Goal: Task Accomplishment & Management: Manage account settings

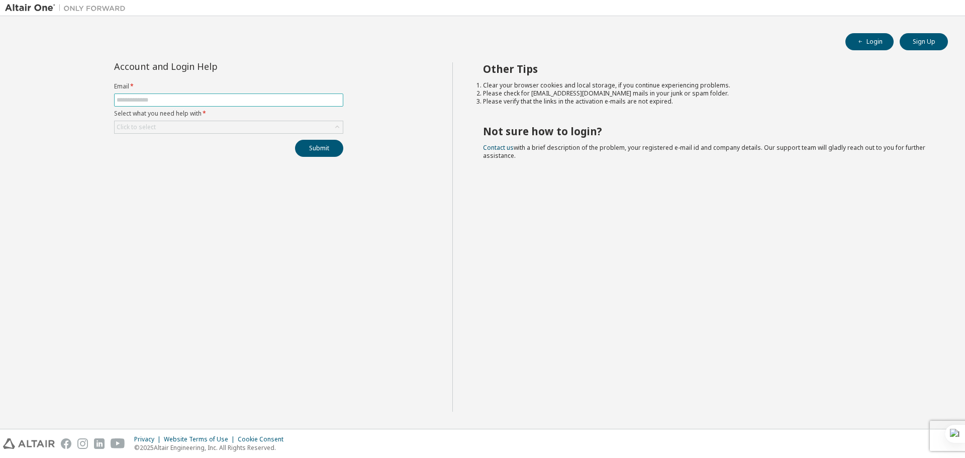
click at [196, 99] on input "text" at bounding box center [229, 100] width 224 height 8
type input "**********"
click at [211, 124] on div "Click to select" at bounding box center [229, 127] width 228 height 12
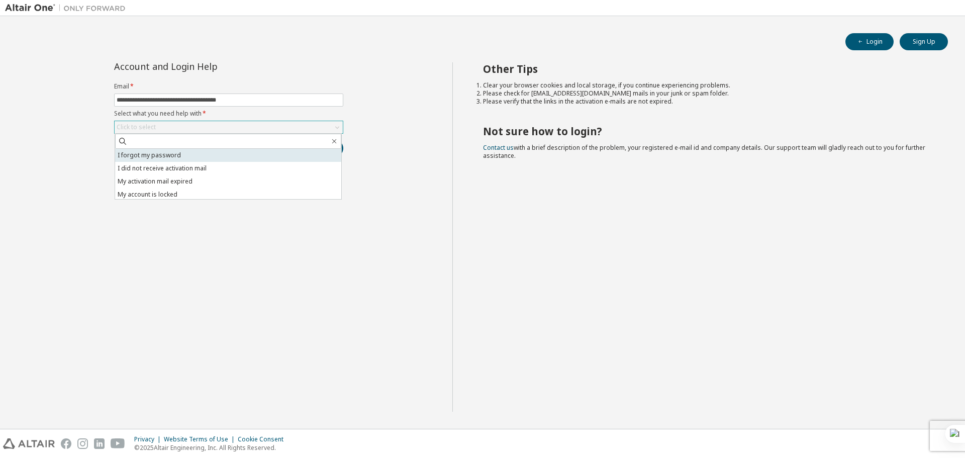
click at [166, 154] on li "I forgot my password" at bounding box center [228, 155] width 226 height 13
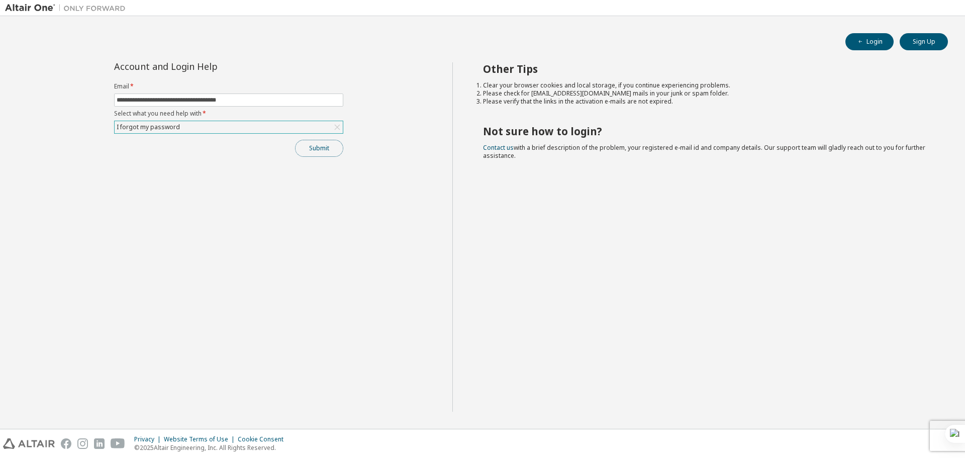
click at [306, 148] on button "Submit" at bounding box center [319, 148] width 48 height 17
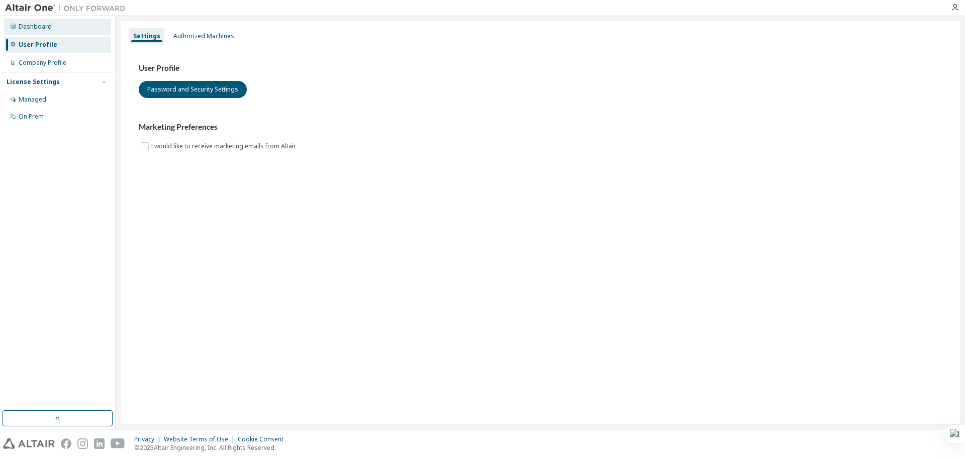
click at [39, 30] on div "Dashboard" at bounding box center [35, 27] width 33 height 8
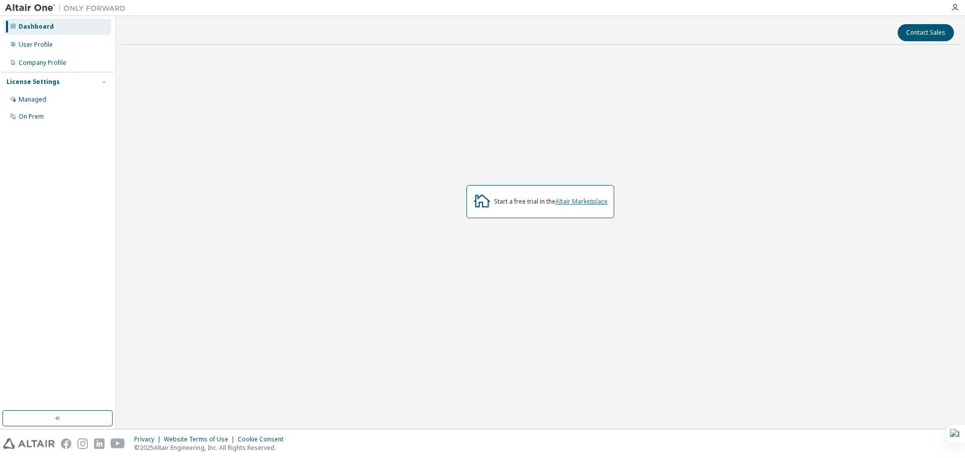
click at [570, 205] on link "Altair Marketplace" at bounding box center [581, 201] width 52 height 9
